Goal: Transaction & Acquisition: Book appointment/travel/reservation

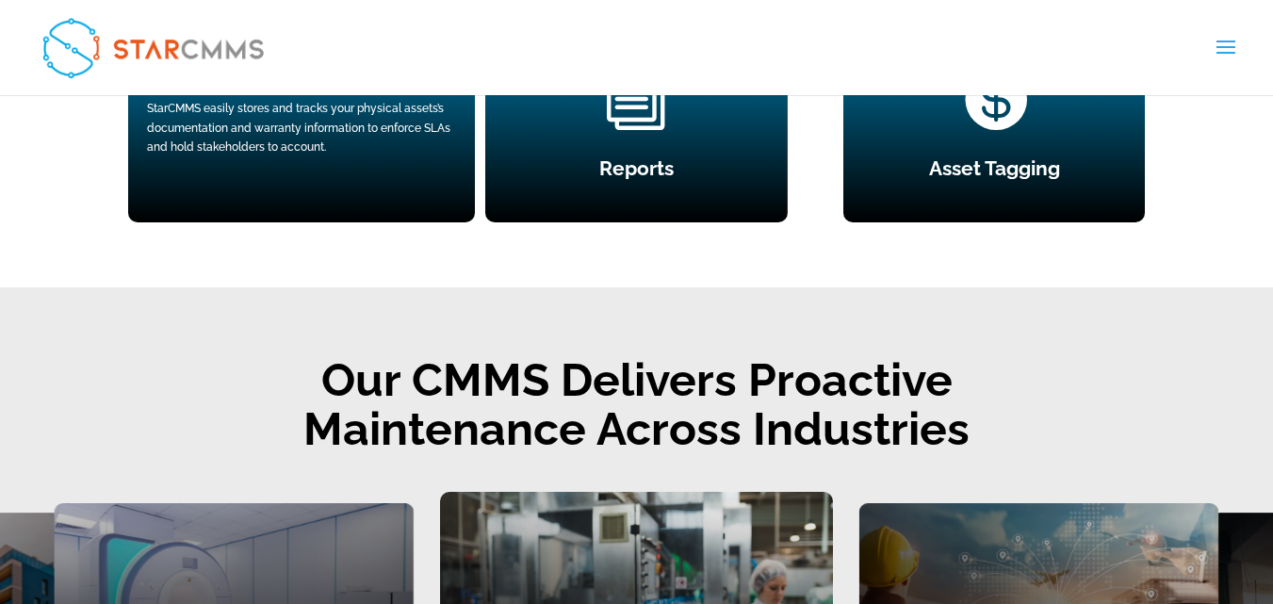
scroll to position [1979, 0]
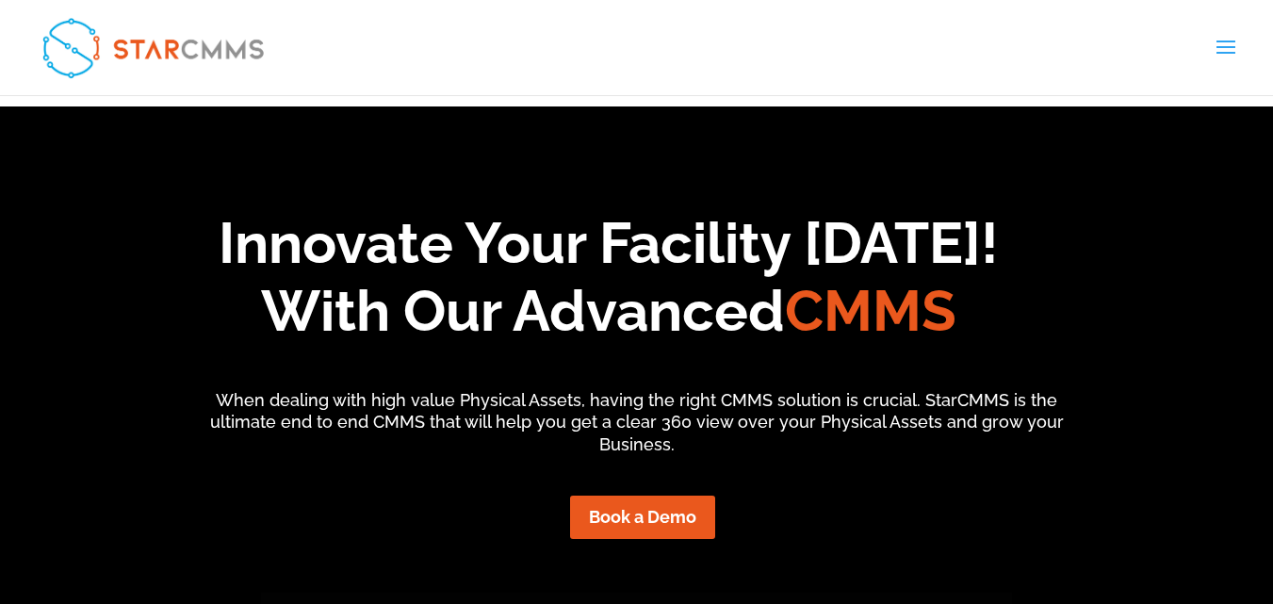
click at [0, 0] on link "العربية" at bounding box center [0, 0] width 0 height 0
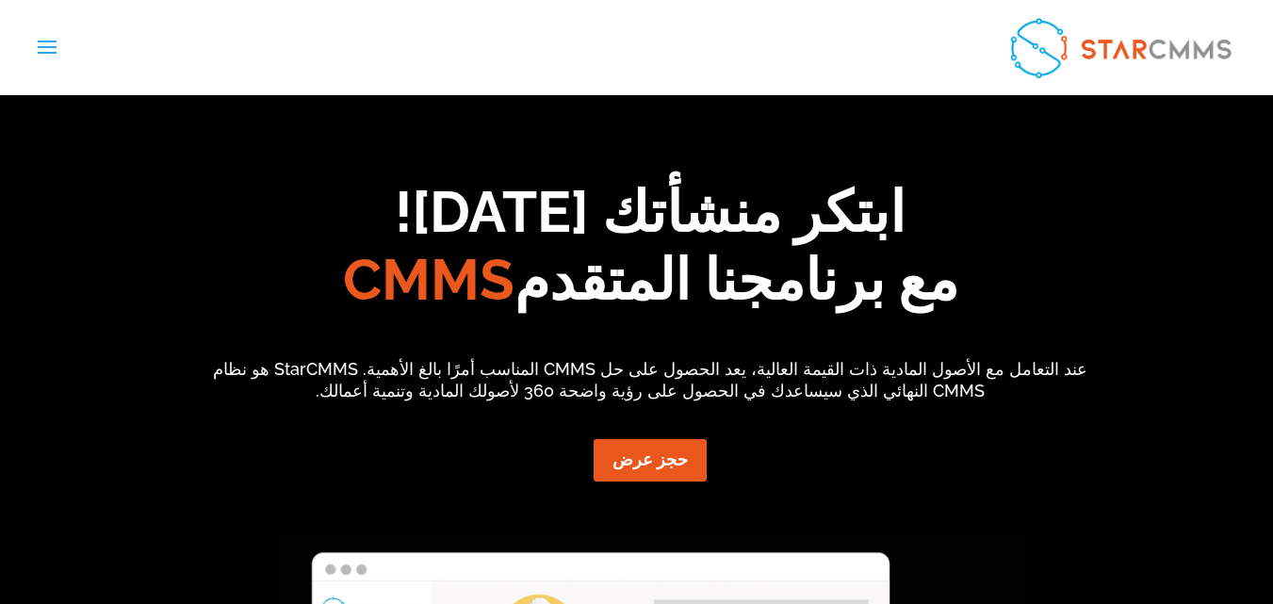
click at [0, 0] on link "English" at bounding box center [0, 0] width 0 height 0
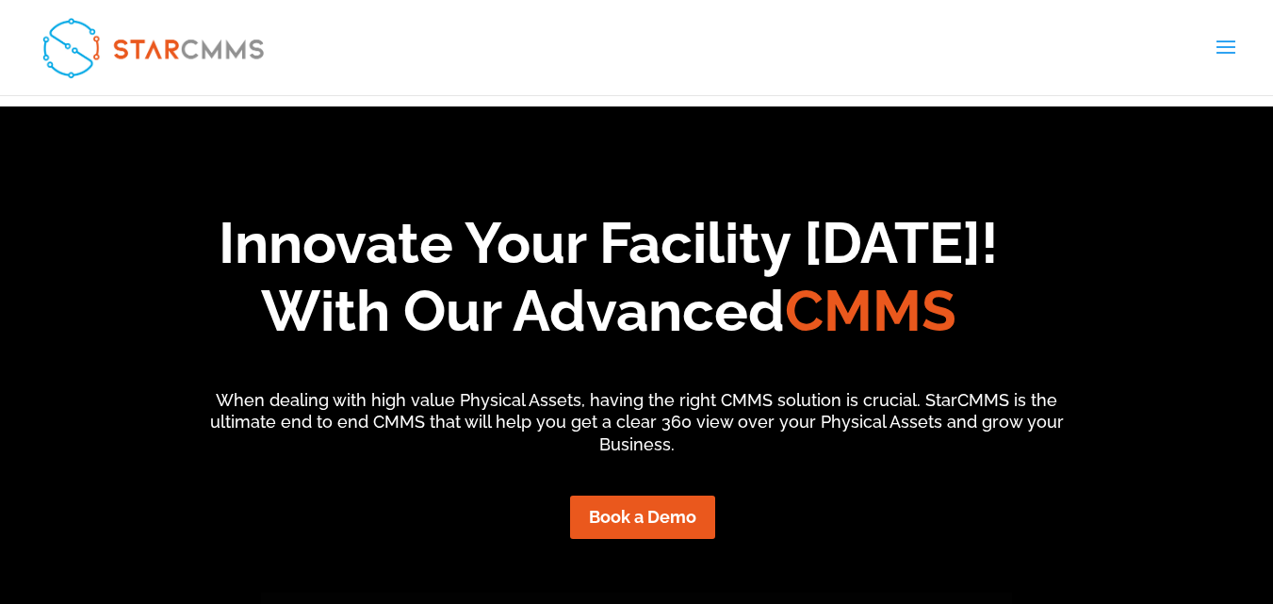
click at [338, 500] on div "Book a Demo" at bounding box center [643, 517] width 1198 height 42
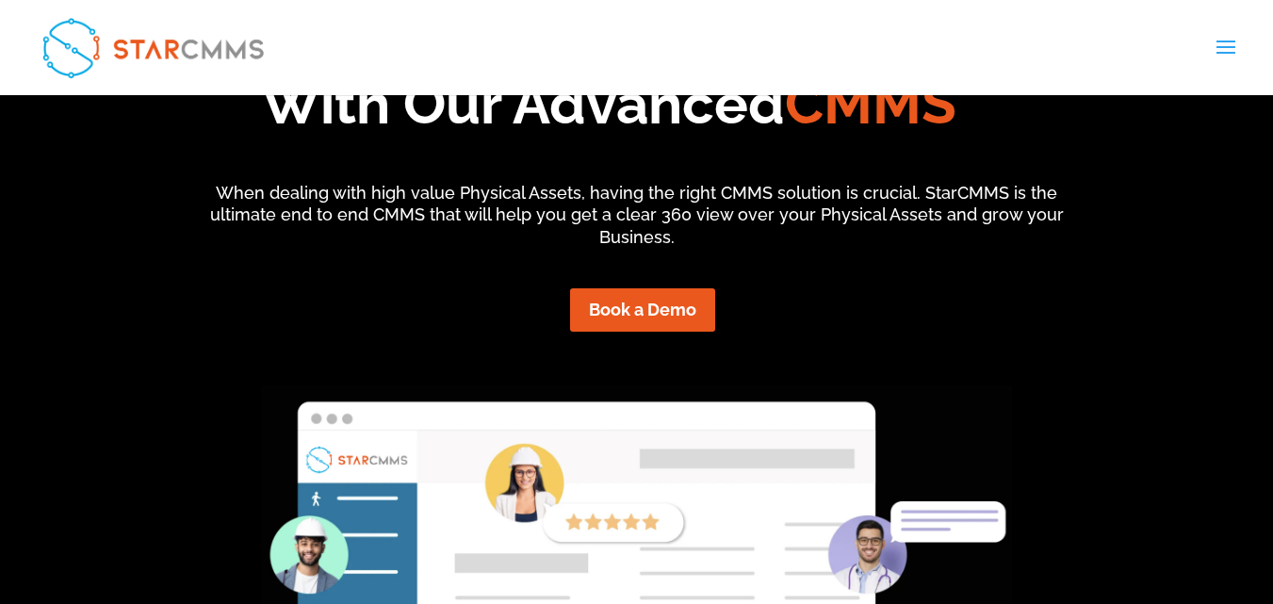
scroll to position [188, 0]
